Goal: Information Seeking & Learning: Learn about a topic

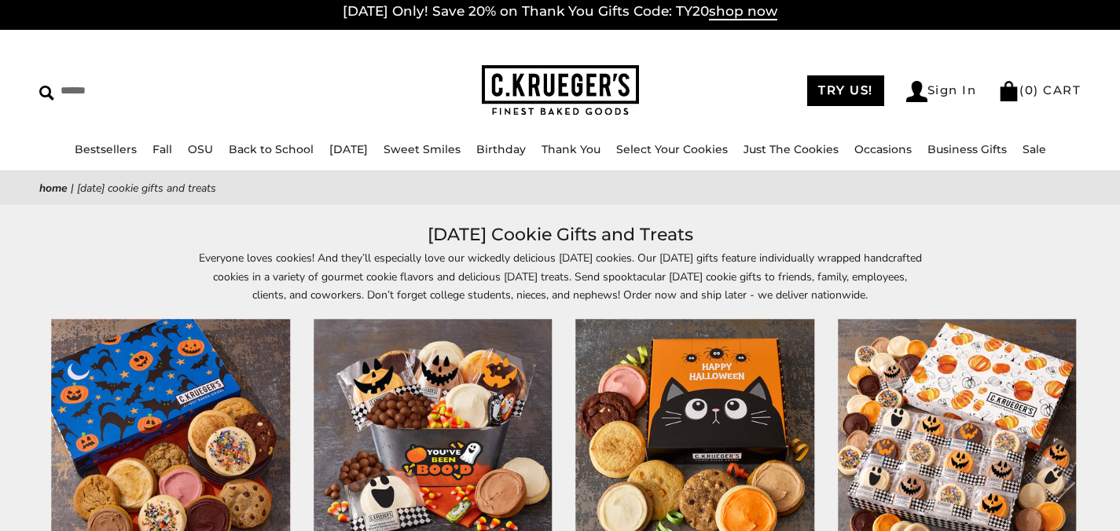
scroll to position [600, 0]
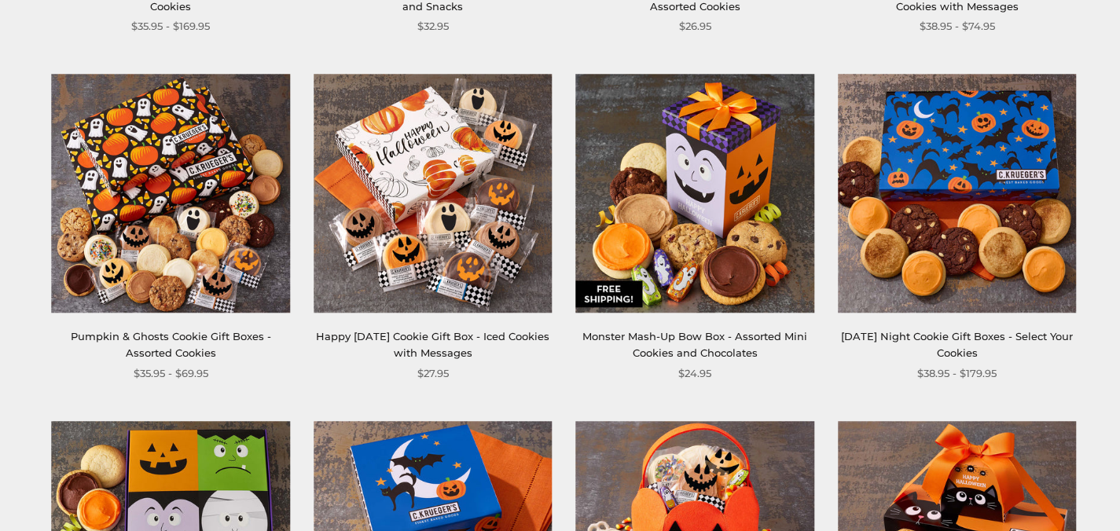
click at [949, 208] on img at bounding box center [957, 193] width 238 height 238
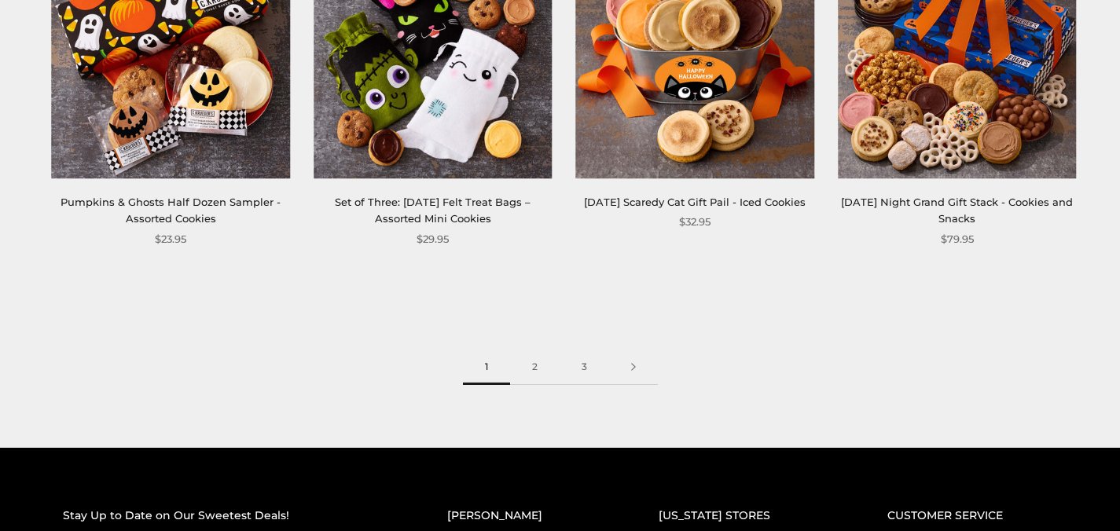
scroll to position [2194, 0]
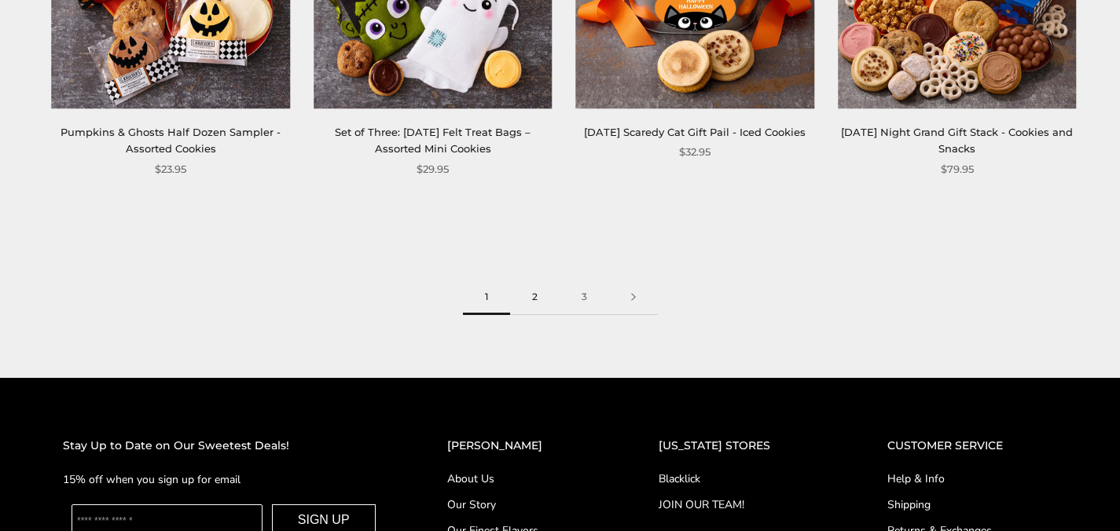
click at [541, 289] on link "2" at bounding box center [535, 297] width 50 height 35
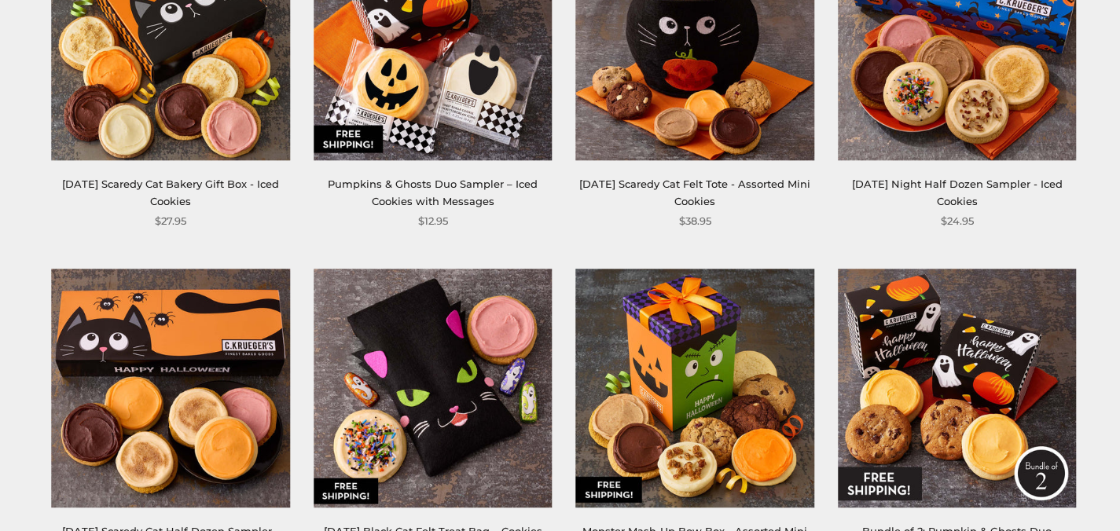
scroll to position [2199, 0]
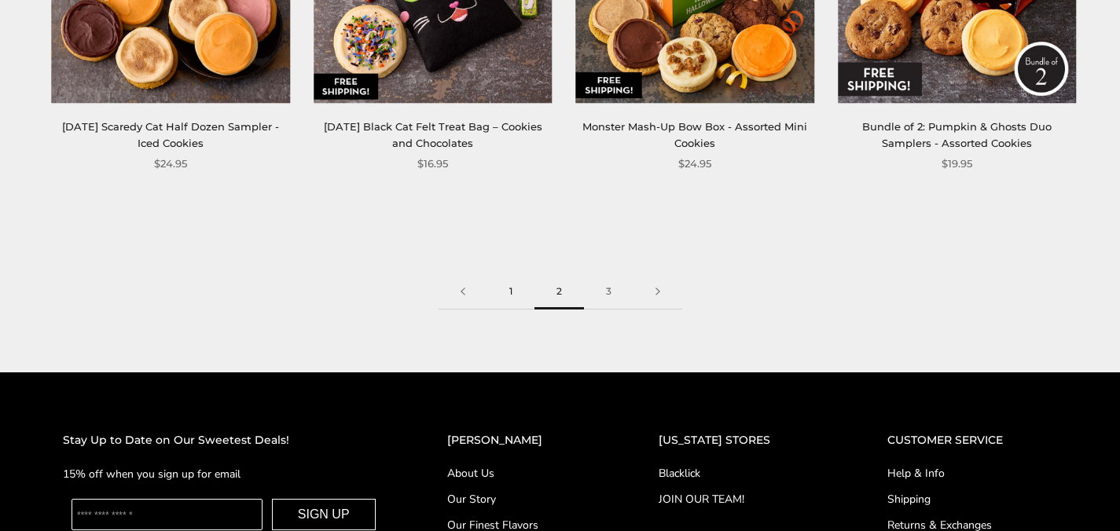
click at [511, 296] on link "1" at bounding box center [510, 291] width 47 height 35
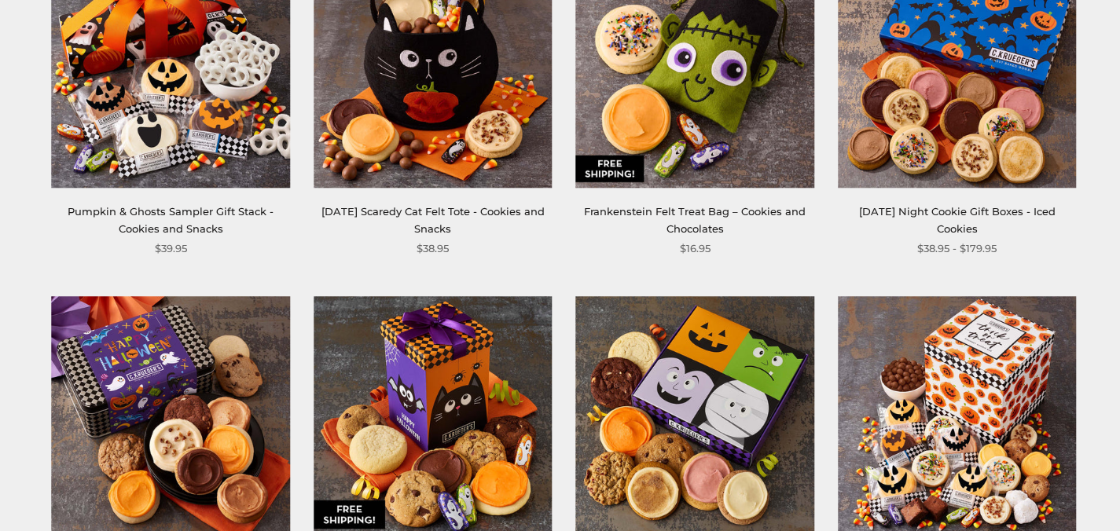
scroll to position [1639, 0]
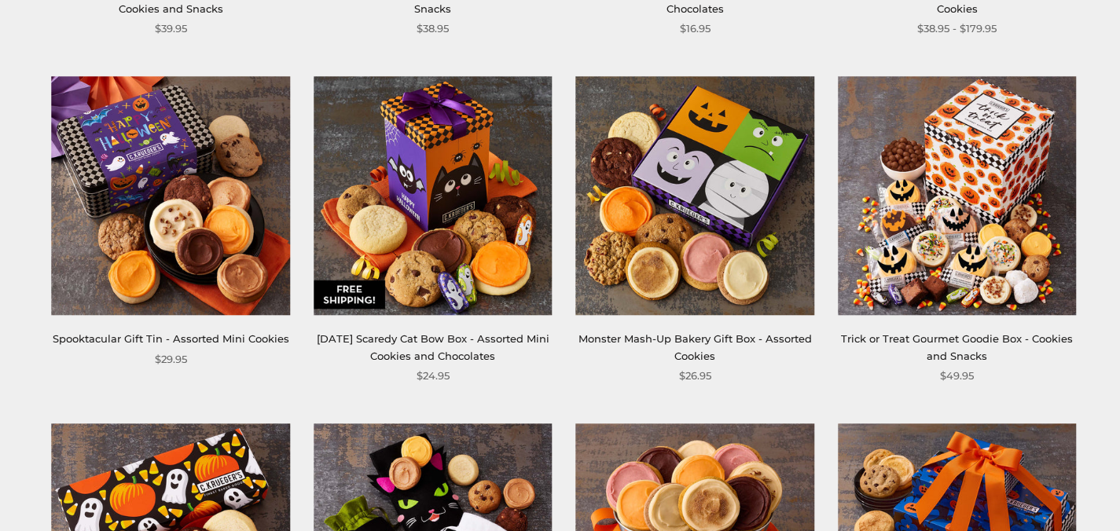
click at [463, 237] on img at bounding box center [433, 196] width 238 height 238
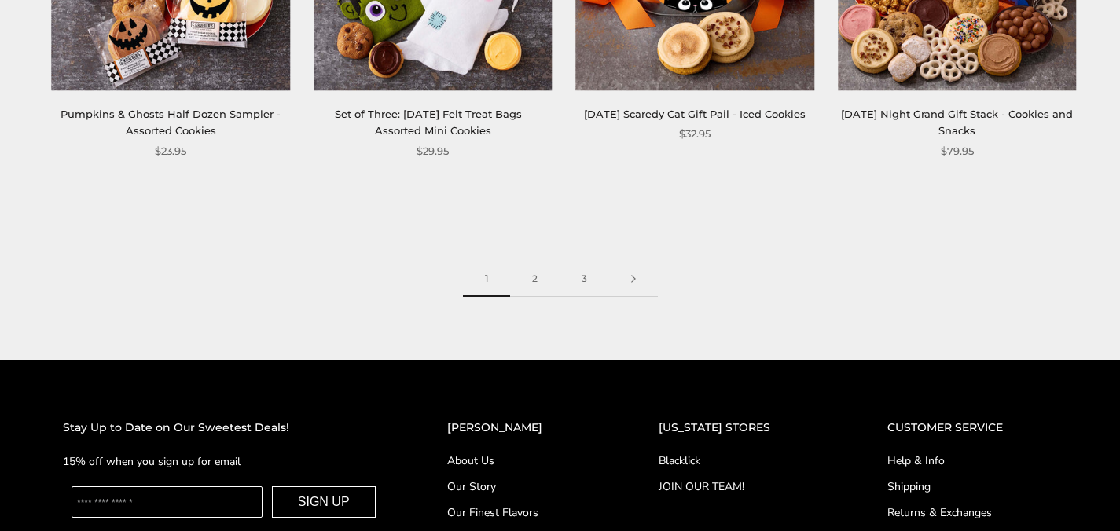
scroll to position [2251, 0]
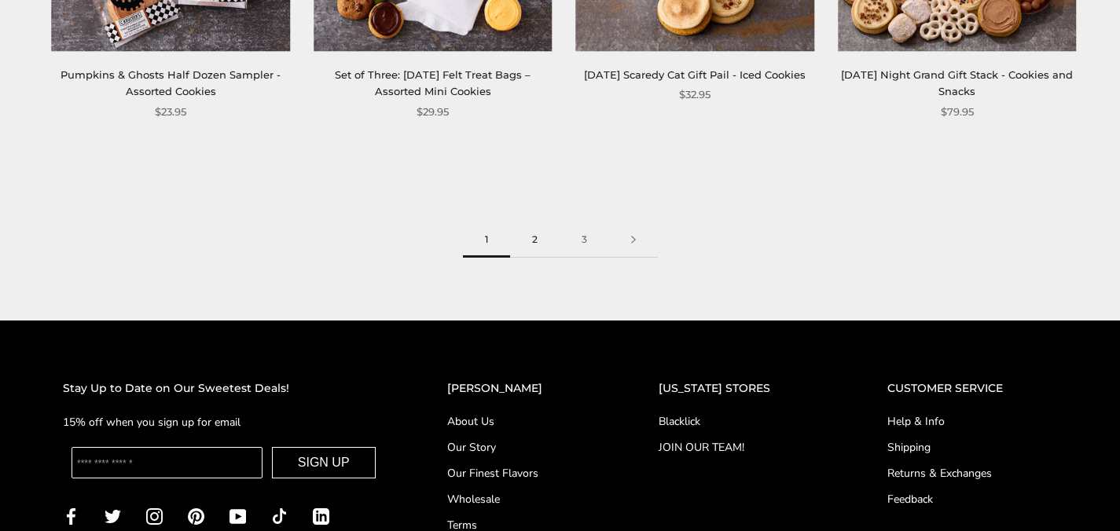
click at [538, 237] on link "2" at bounding box center [535, 239] width 50 height 35
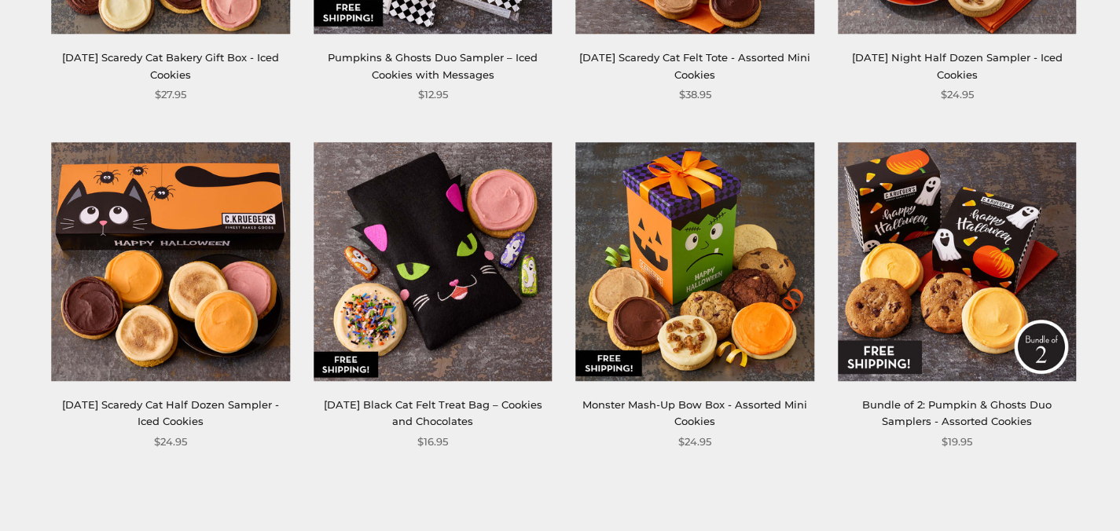
scroll to position [1946, 0]
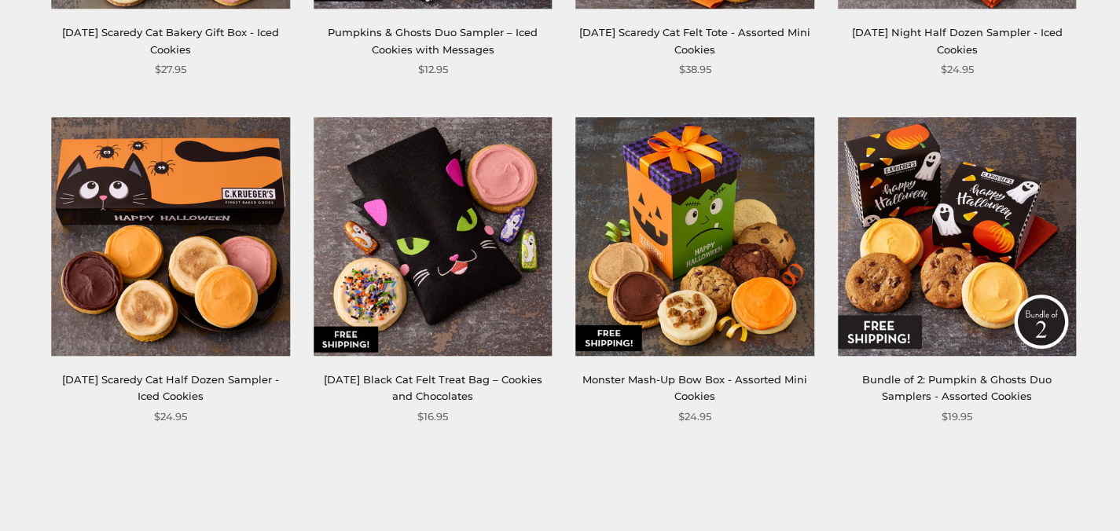
click at [152, 251] on img at bounding box center [171, 236] width 238 height 238
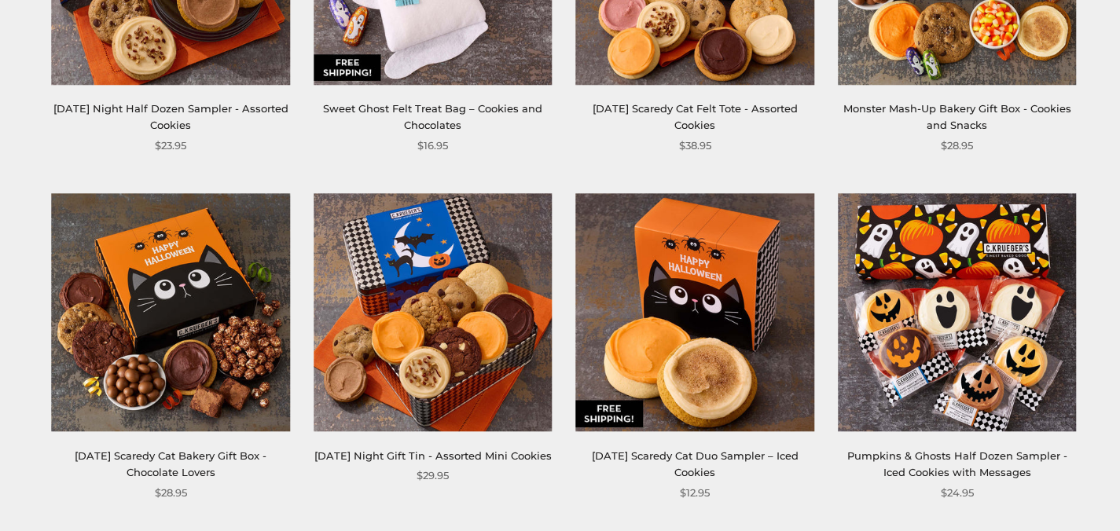
scroll to position [888, 0]
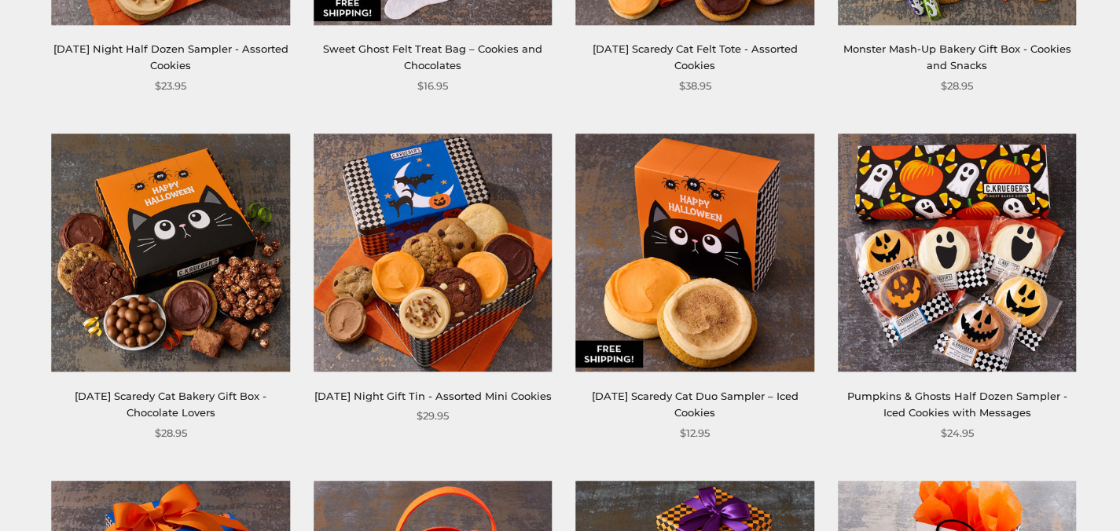
click at [445, 278] on img at bounding box center [433, 253] width 238 height 238
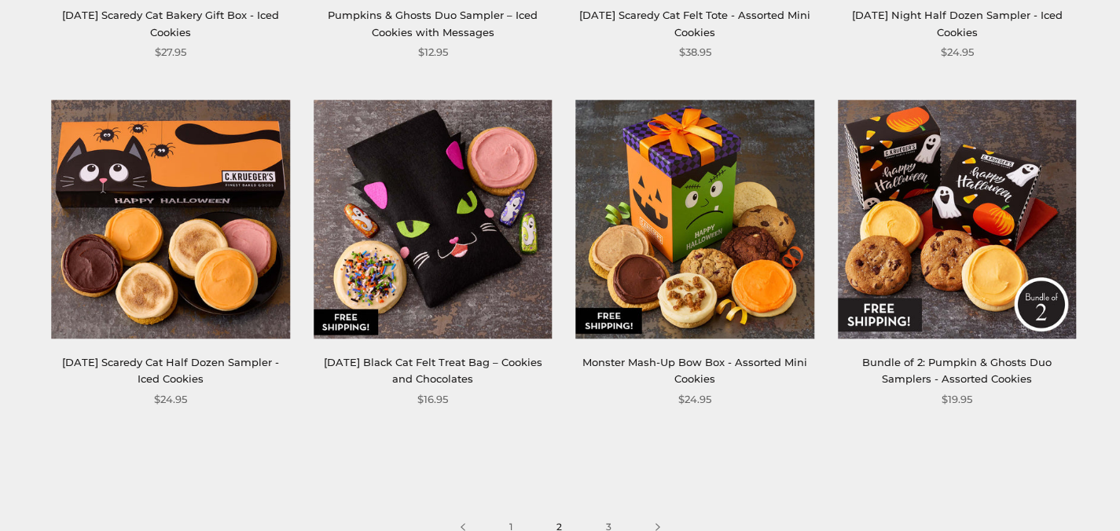
scroll to position [2063, 0]
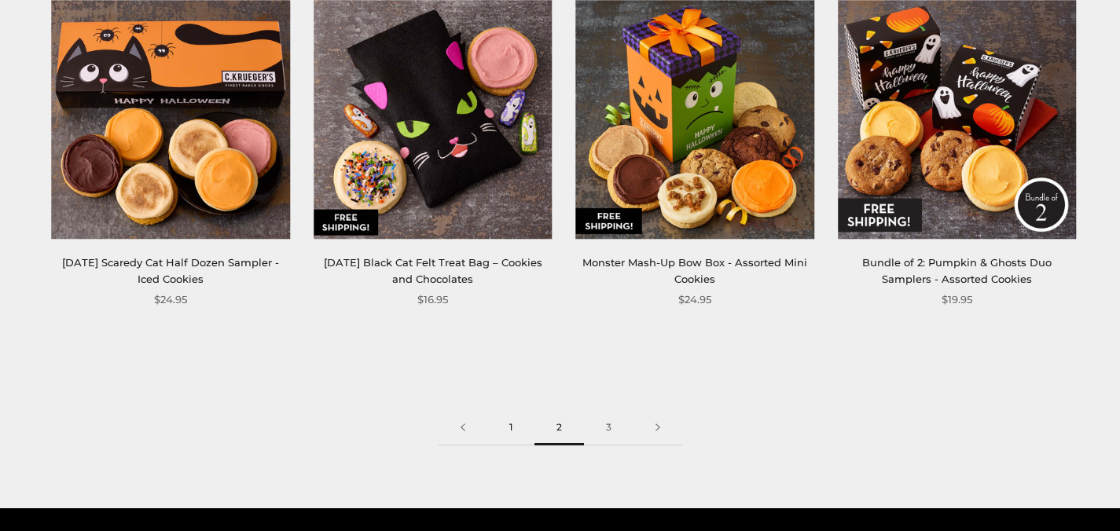
click at [514, 429] on link "1" at bounding box center [510, 427] width 47 height 35
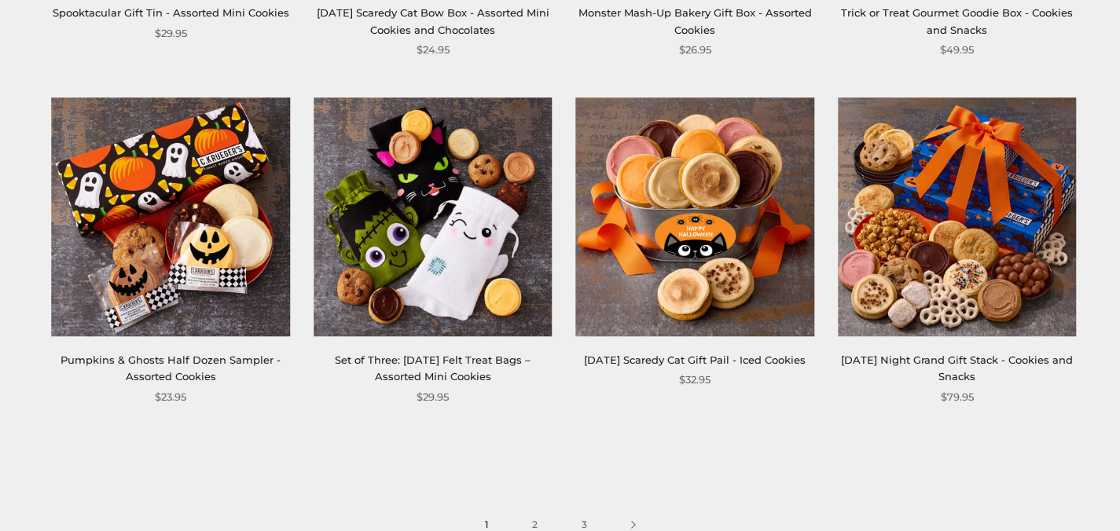
scroll to position [1966, 0]
click at [995, 204] on img at bounding box center [957, 216] width 238 height 238
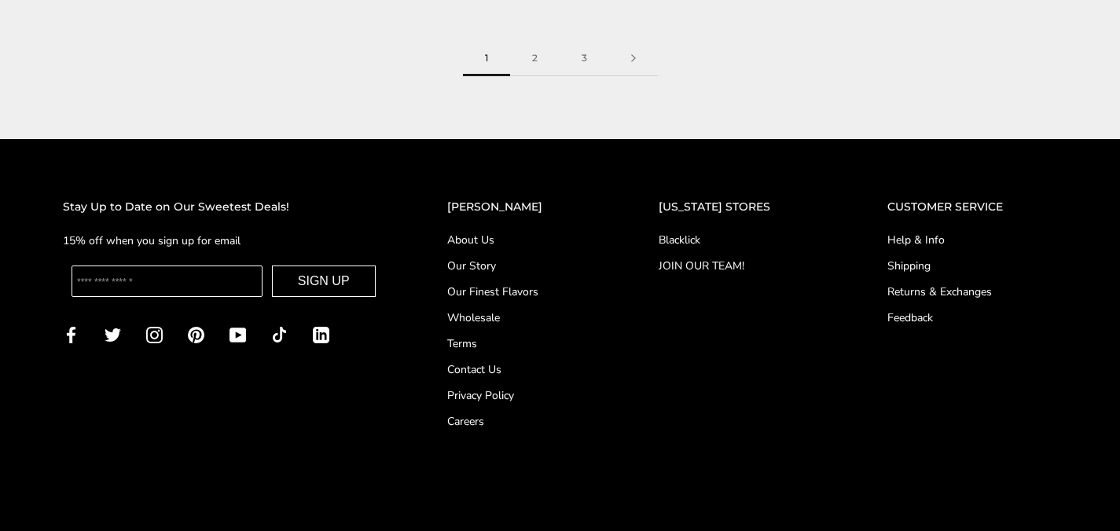
scroll to position [2374, 0]
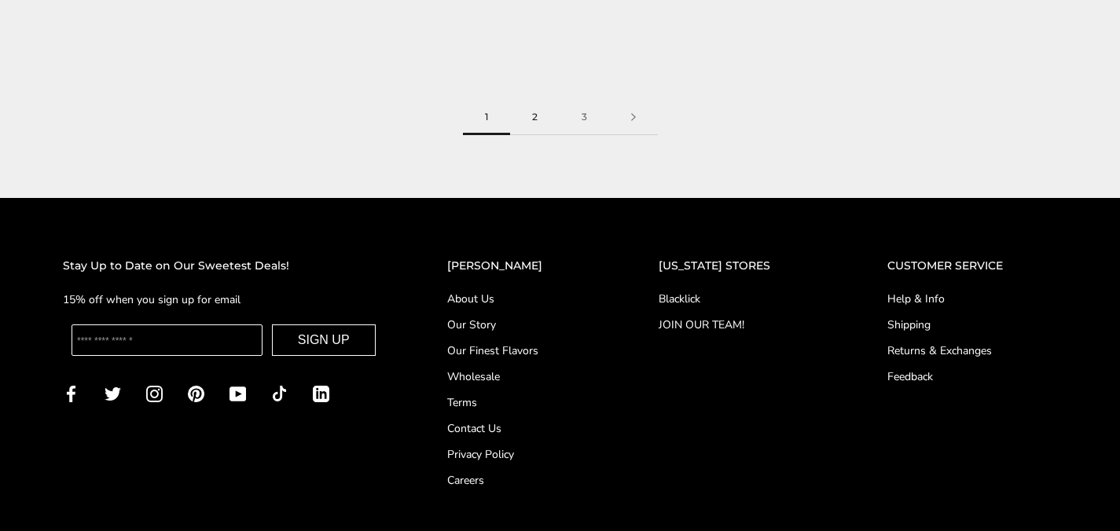
click at [528, 113] on link "2" at bounding box center [535, 117] width 50 height 35
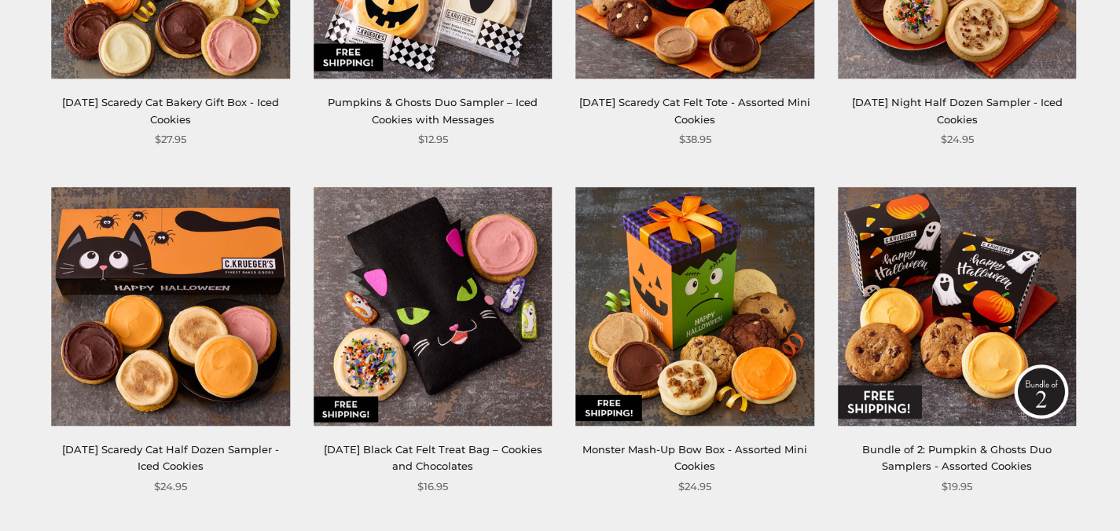
scroll to position [2023, 0]
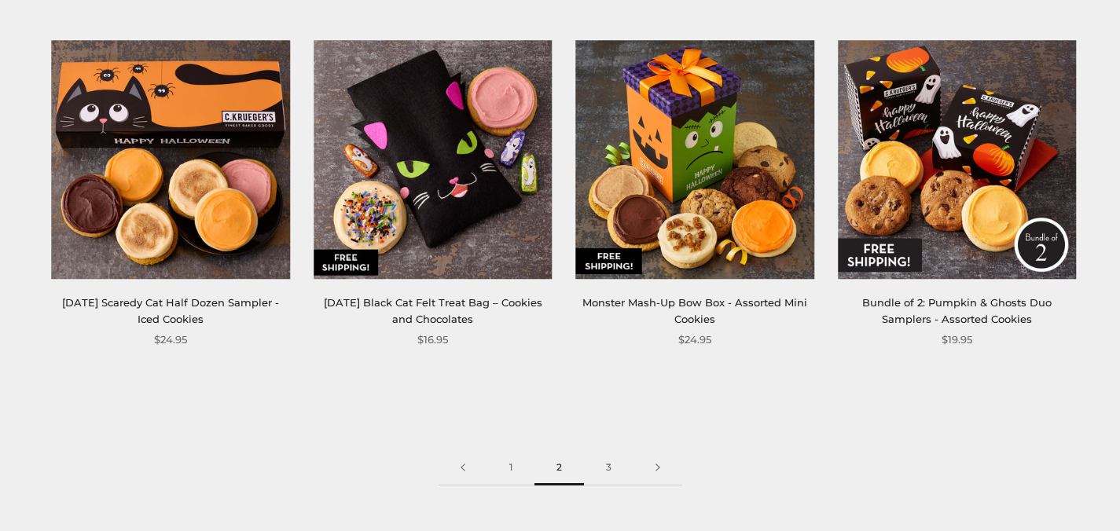
click at [704, 162] on img at bounding box center [695, 159] width 238 height 238
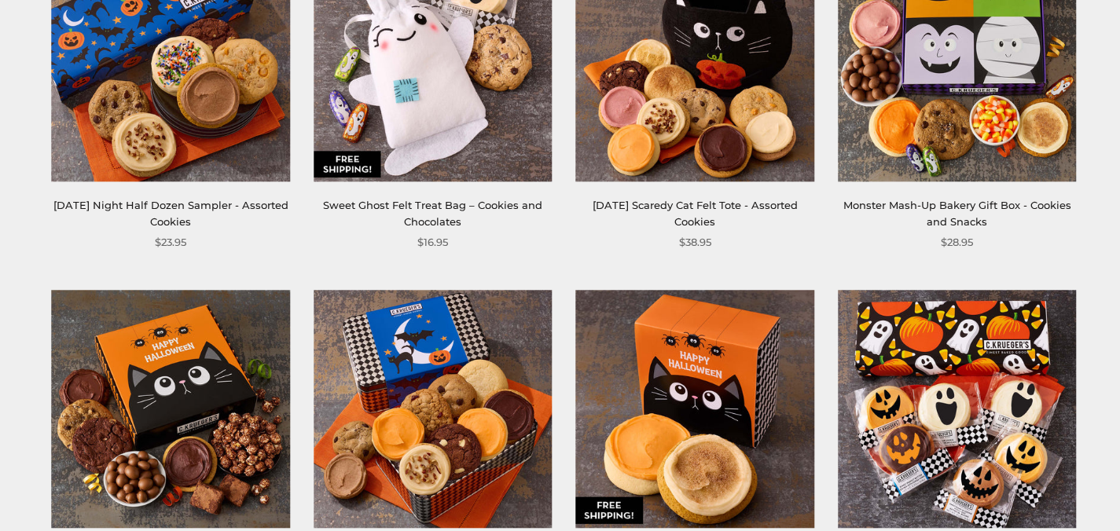
scroll to position [479, 0]
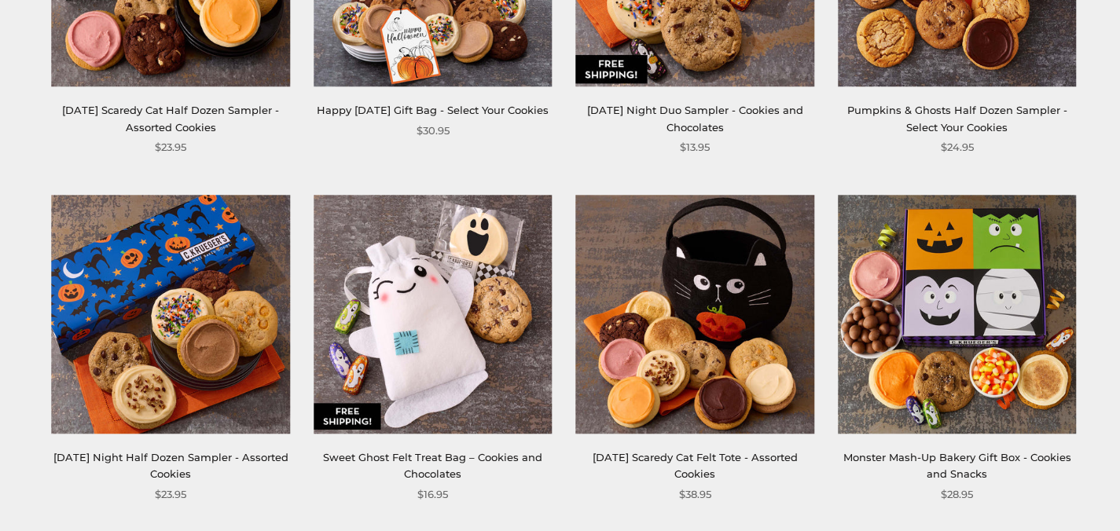
click at [965, 275] on img at bounding box center [957, 314] width 238 height 238
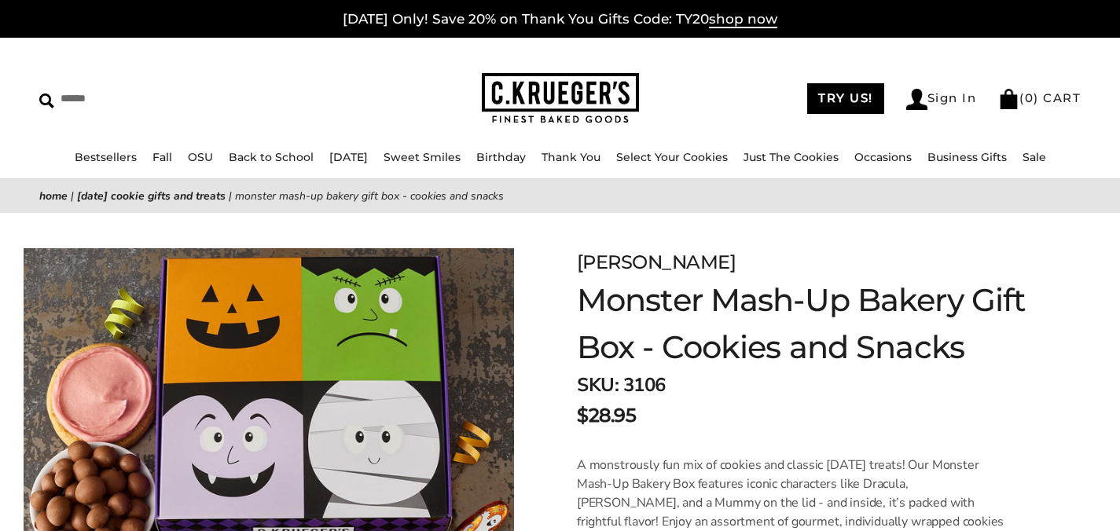
click at [597, 95] on img at bounding box center [560, 98] width 157 height 51
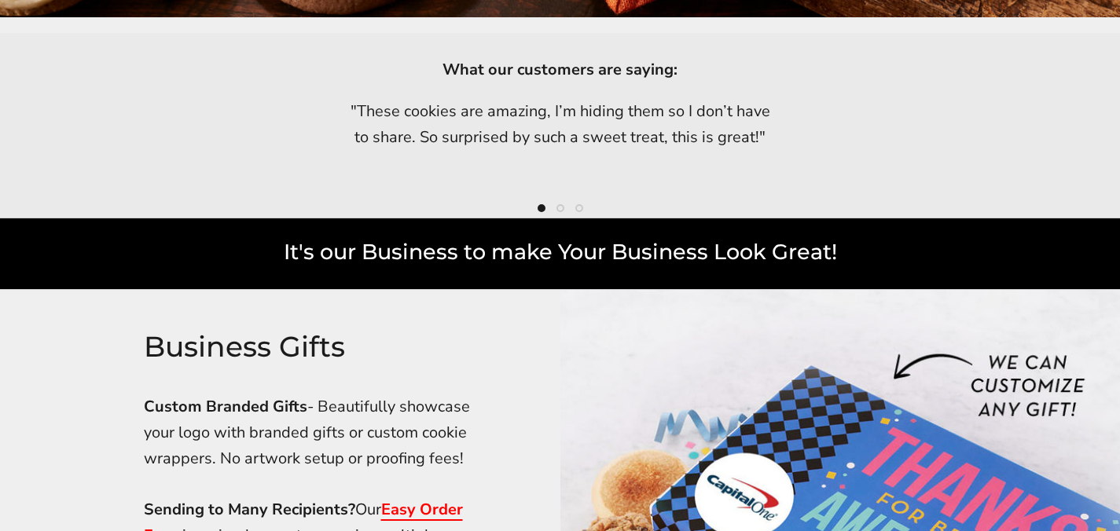
scroll to position [3625, 0]
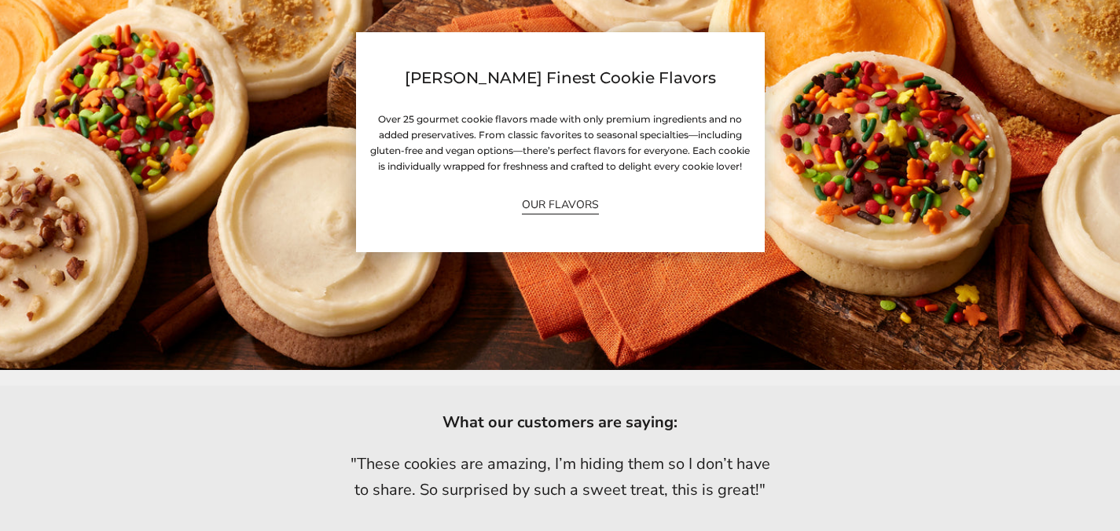
click at [549, 208] on link "OUR FLAVORS" at bounding box center [560, 205] width 77 height 18
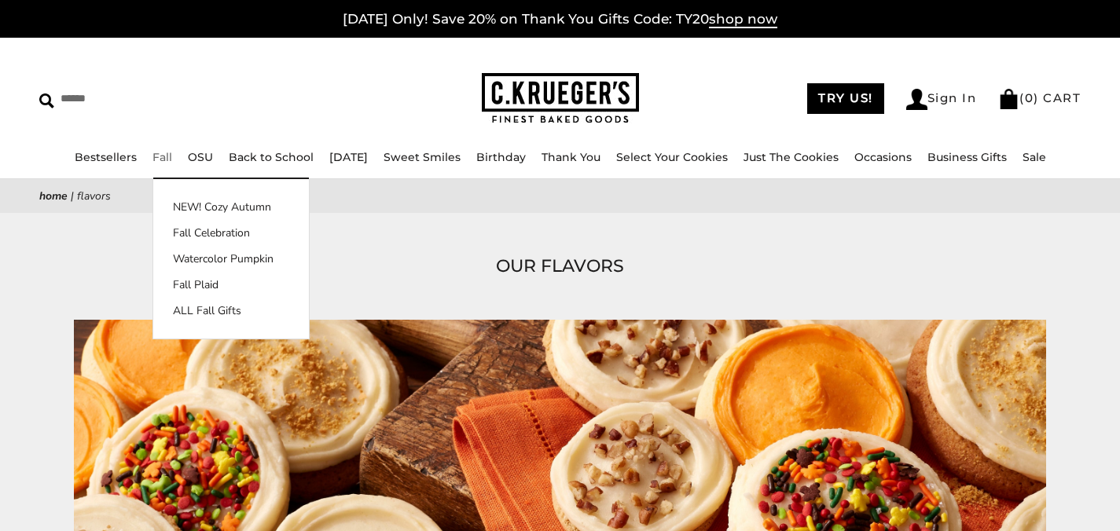
click at [160, 155] on link "Fall" at bounding box center [162, 157] width 20 height 14
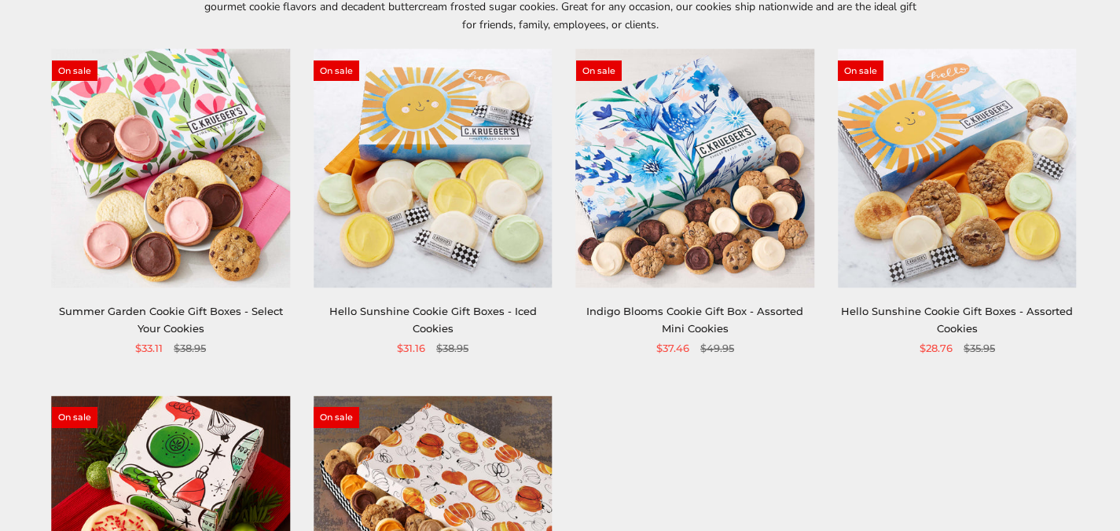
scroll to position [466, 0]
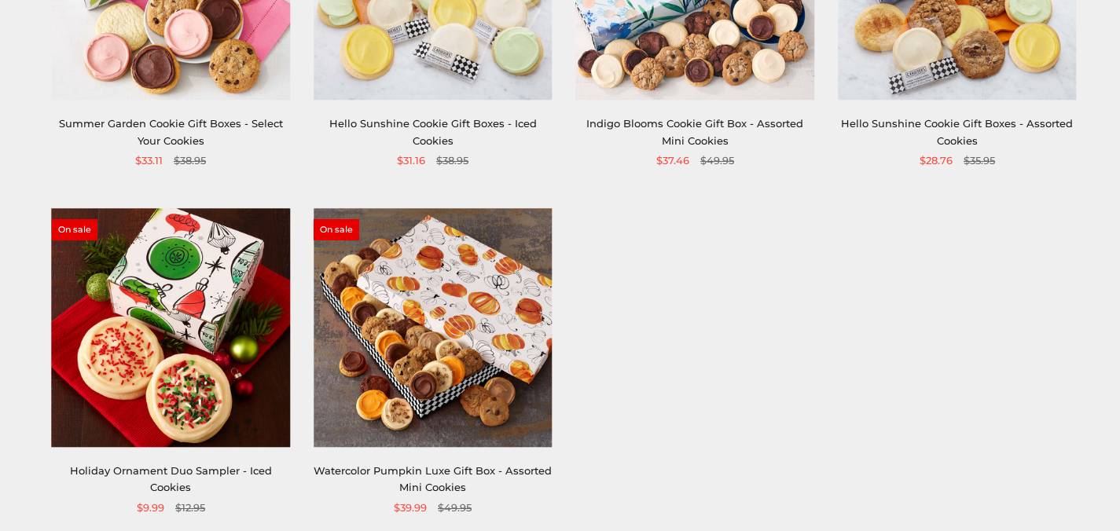
click at [477, 306] on img at bounding box center [433, 327] width 238 height 238
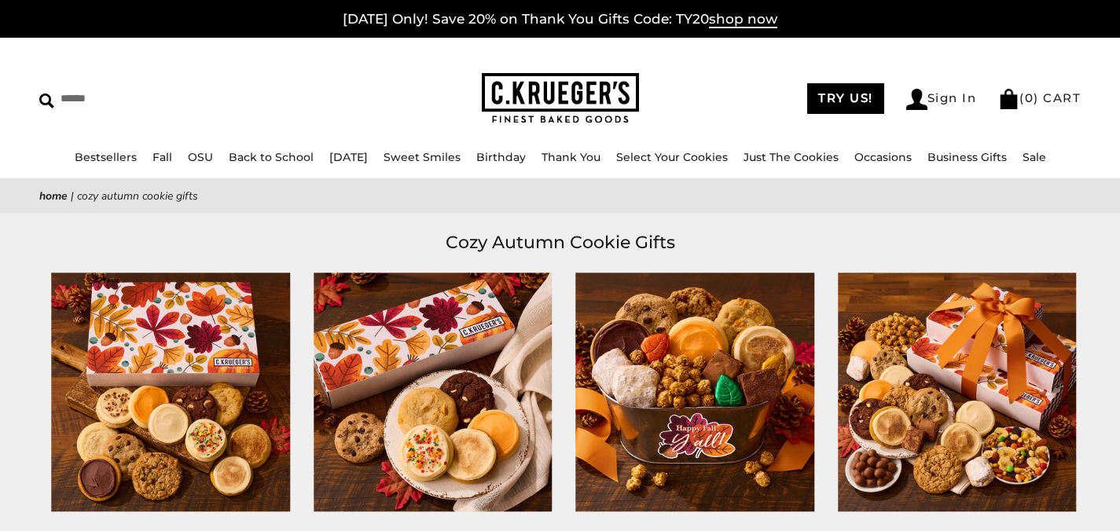
click at [170, 409] on img at bounding box center [171, 392] width 238 height 238
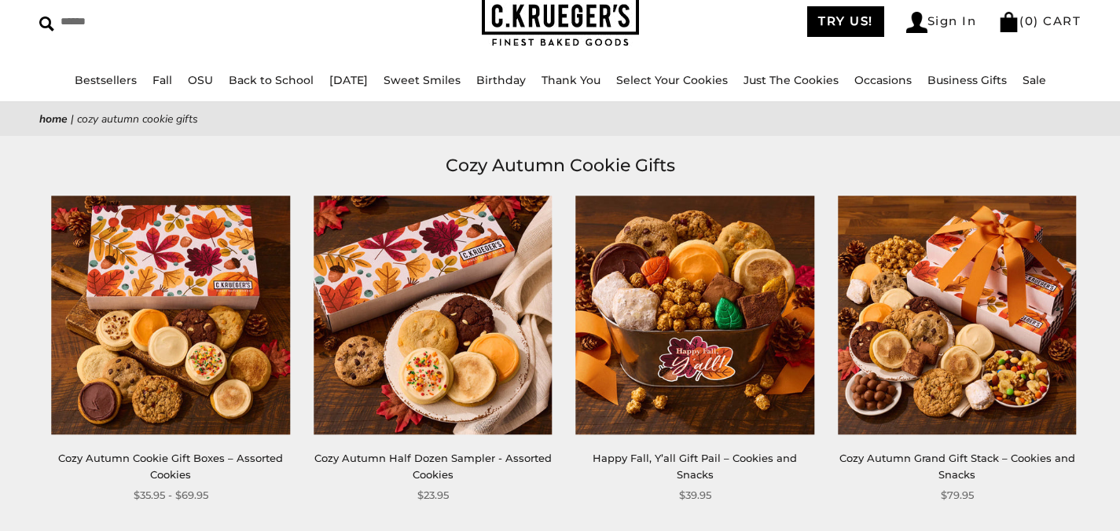
scroll to position [78, 0]
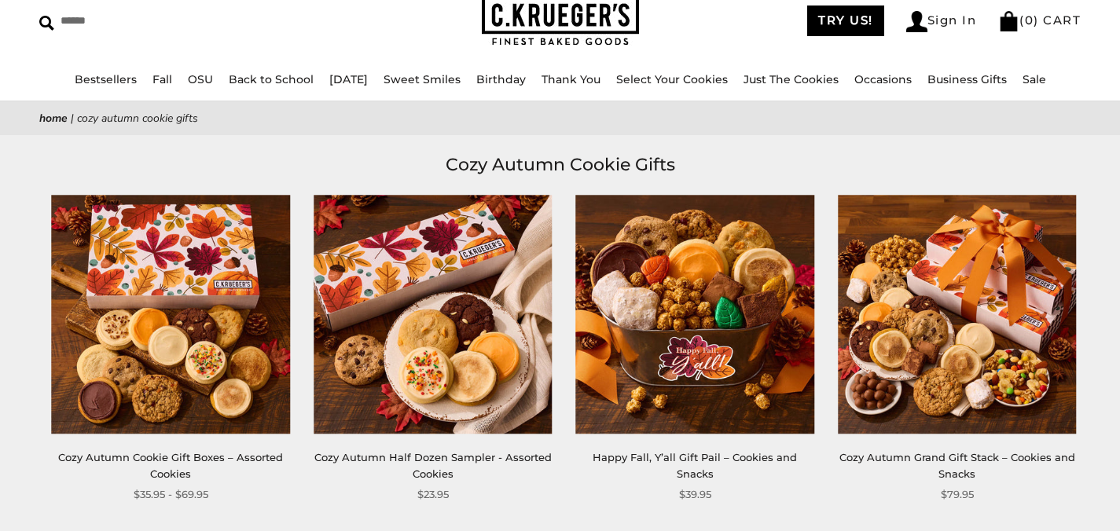
click at [656, 324] on img at bounding box center [695, 314] width 238 height 238
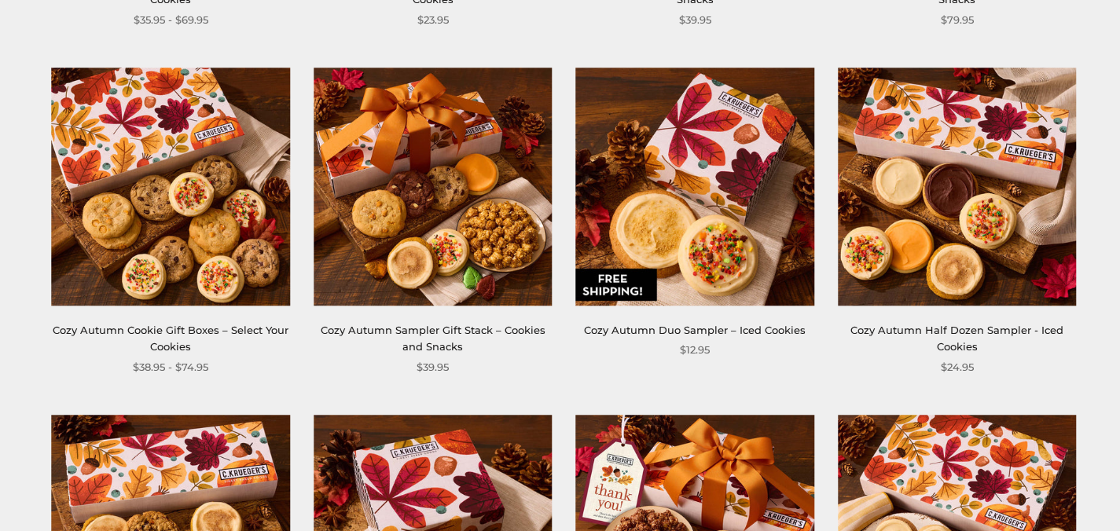
scroll to position [780, 0]
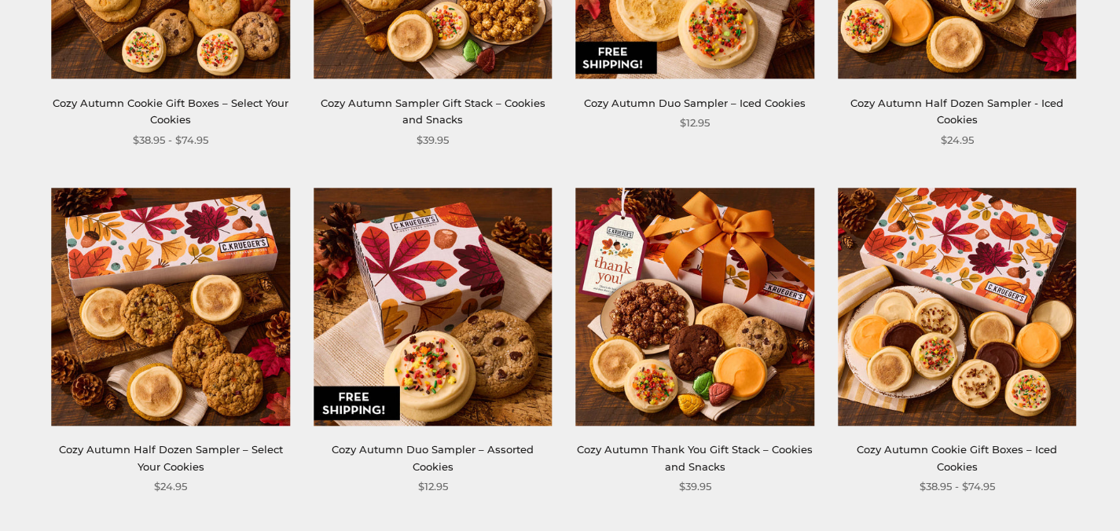
click at [723, 268] on img at bounding box center [695, 307] width 238 height 238
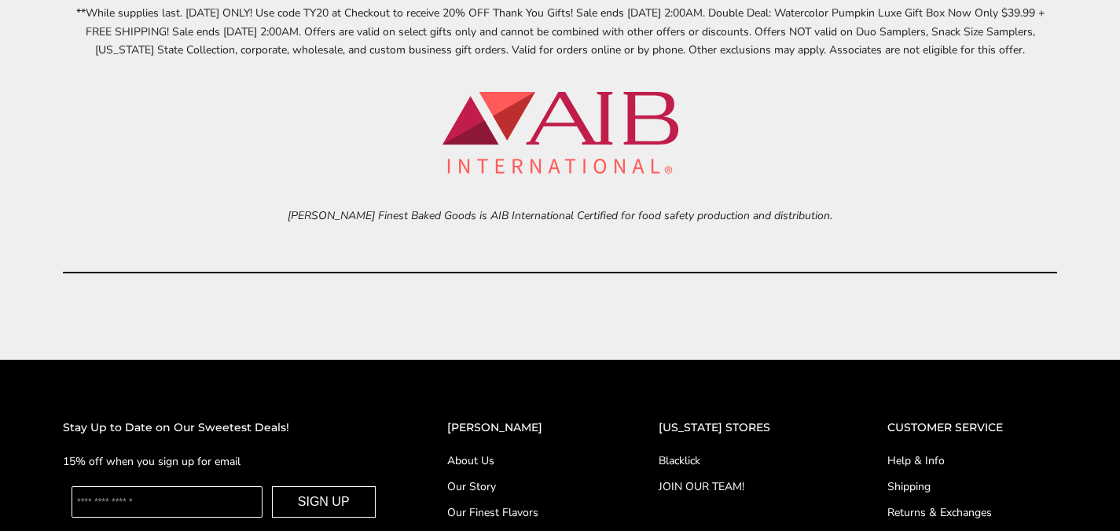
scroll to position [6118, 0]
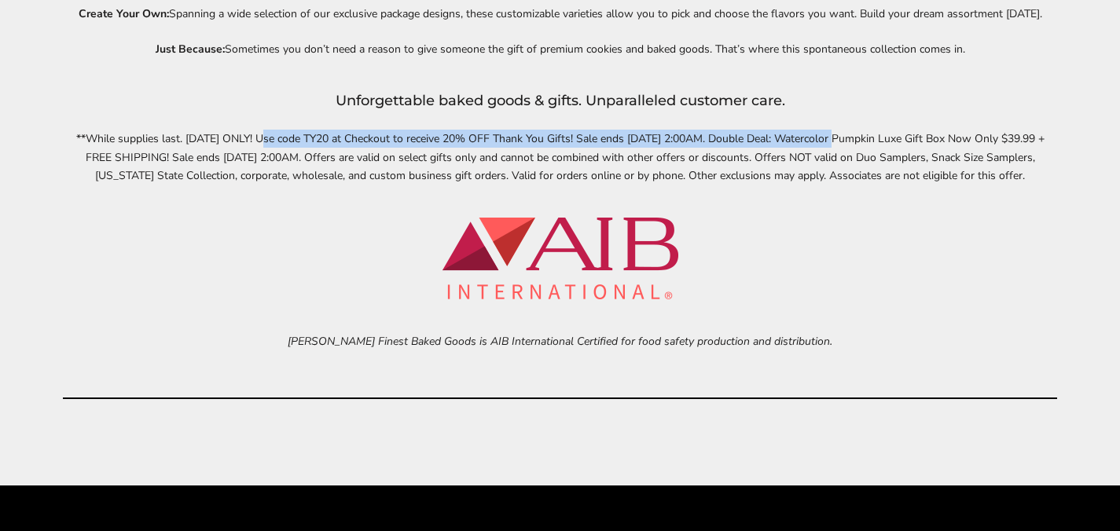
drag, startPoint x: 252, startPoint y: 137, endPoint x: 905, endPoint y: 161, distance: 653.6
click at [833, 144] on p "**While supplies last.​​ [DATE] ONLY! Use code TY20 at Checkout to receive 20% …" at bounding box center [560, 157] width 994 height 54
copy p "Use code TY20 at Checkout to receive 20% OFF Thank You Gifts! Sale ends [DATE] …"
